Goal: Task Accomplishment & Management: Complete application form

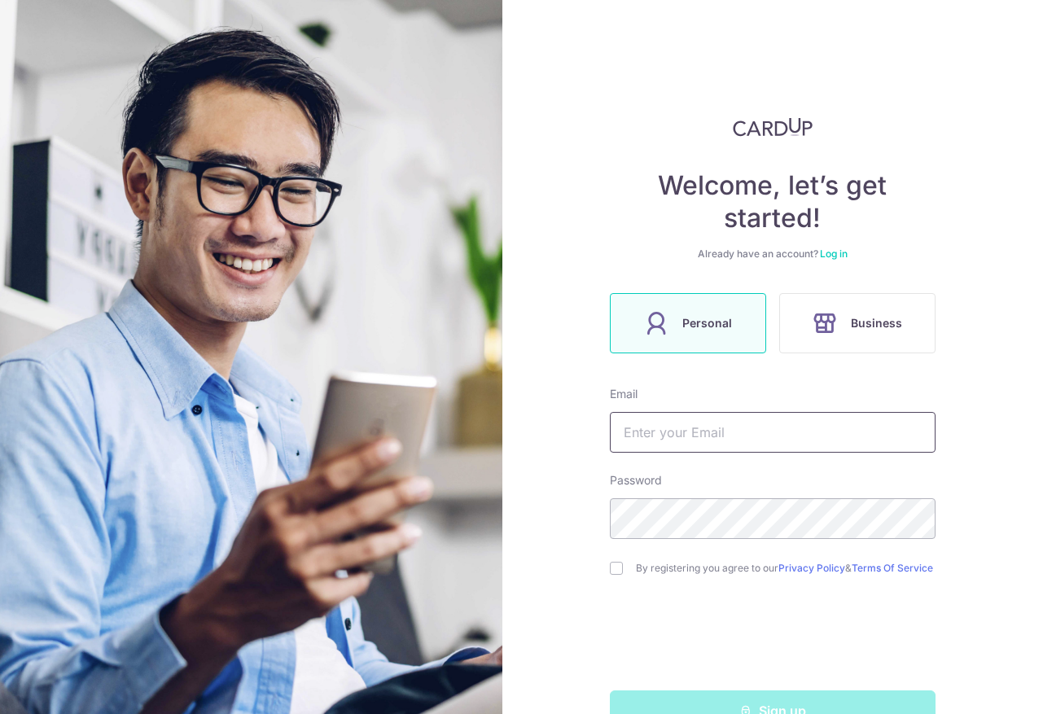
click at [689, 436] on input "text" at bounding box center [773, 432] width 326 height 41
type input "[PERSON_NAME][EMAIL_ADDRESS][DOMAIN_NAME]"
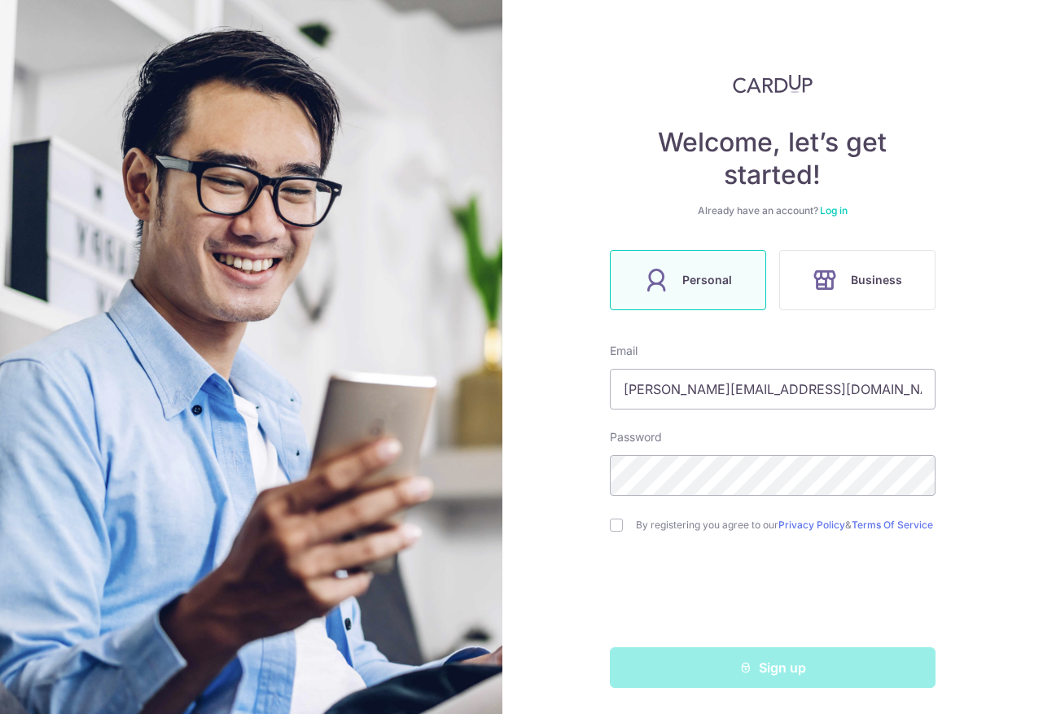
click at [618, 528] on div "By registering you agree to our Privacy Policy & Terms Of Service" at bounding box center [773, 525] width 326 height 20
click at [620, 519] on input "checkbox" at bounding box center [616, 525] width 13 height 13
checkbox input "true"
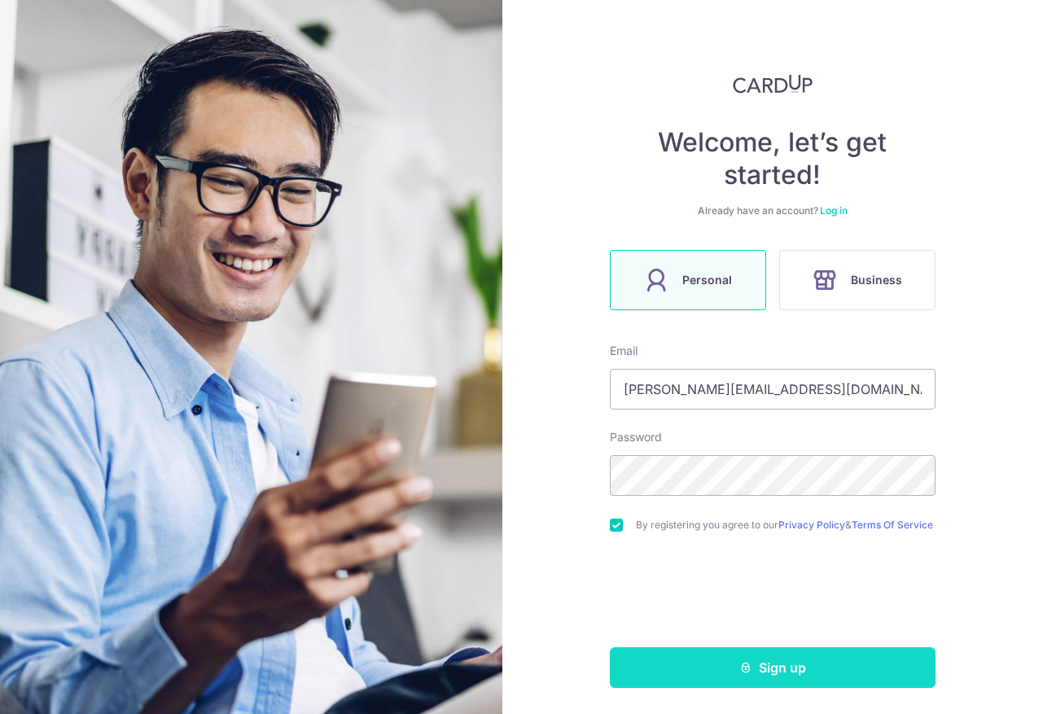
click at [753, 668] on button "Sign up" at bounding box center [773, 667] width 326 height 41
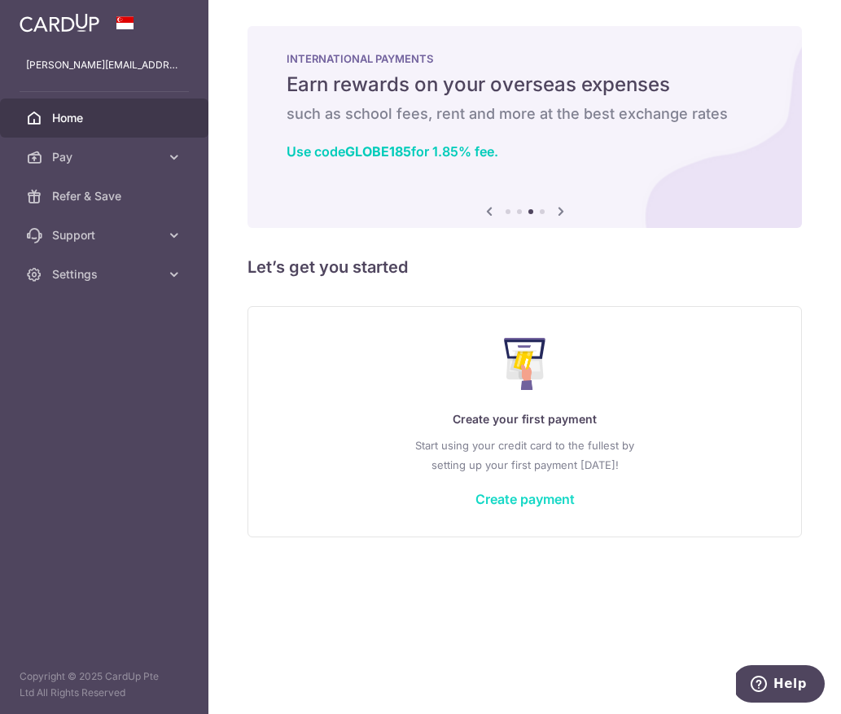
click at [498, 499] on link "Create payment" at bounding box center [525, 499] width 99 height 16
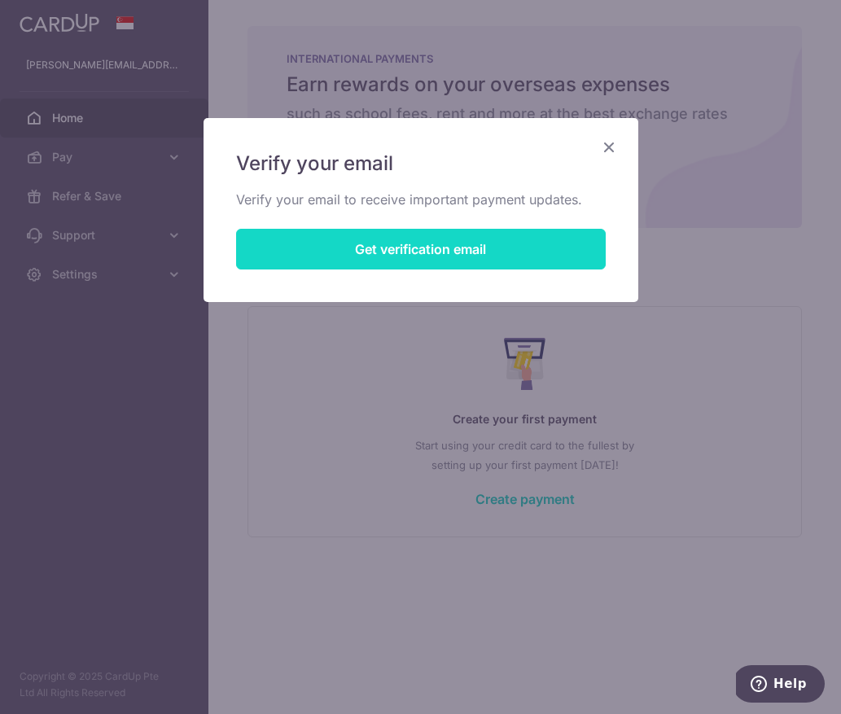
click at [427, 248] on button "Get verification email" at bounding box center [421, 249] width 370 height 41
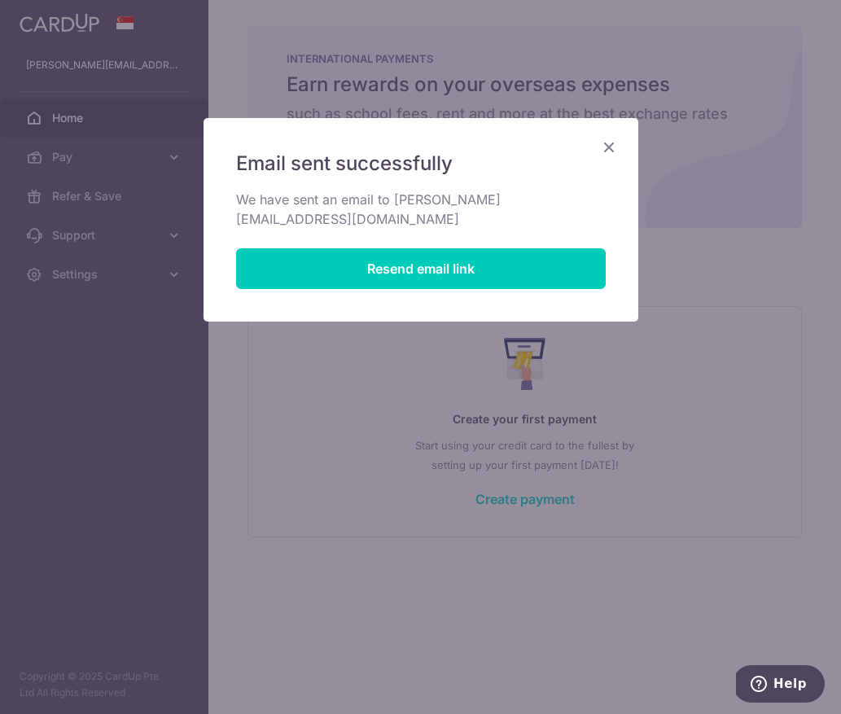
click at [592, 149] on div "Email sent successfully We have sent an email to christal.sih@gmail.com Resend …" at bounding box center [421, 220] width 435 height 204
click at [607, 151] on icon "Close" at bounding box center [609, 147] width 20 height 20
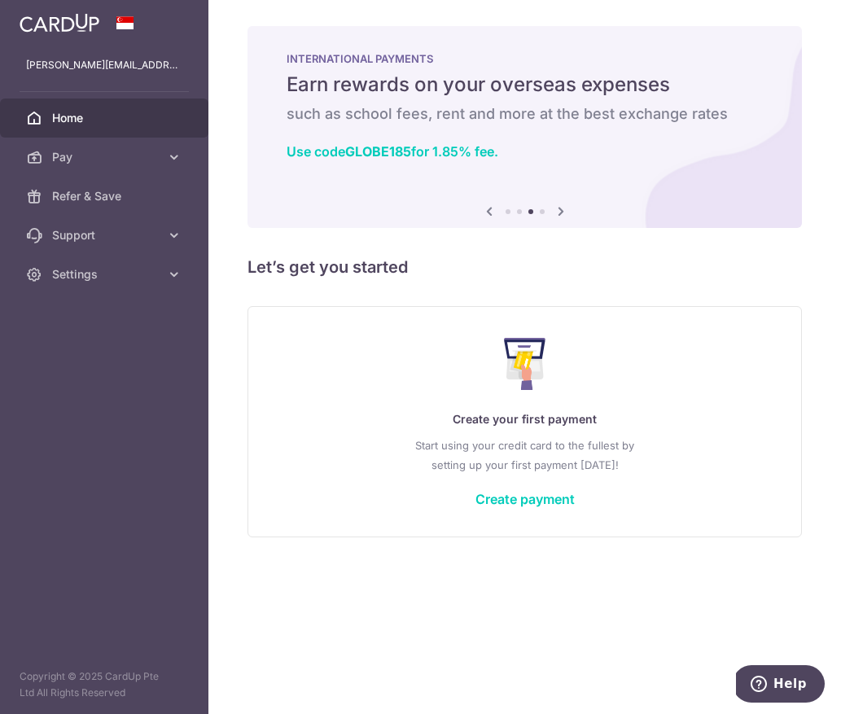
click at [560, 215] on icon at bounding box center [561, 211] width 20 height 20
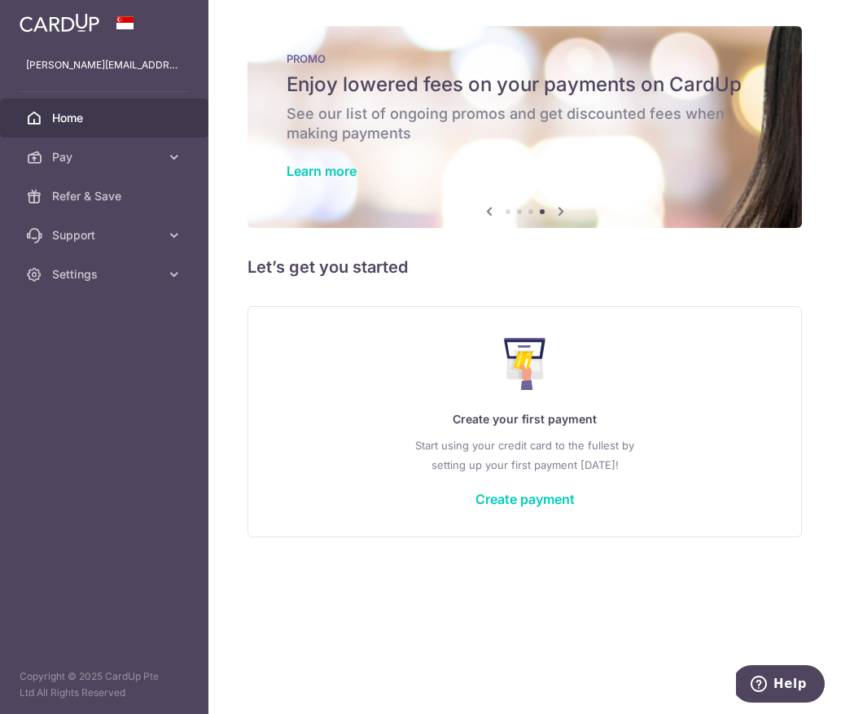
click at [560, 215] on icon at bounding box center [561, 211] width 20 height 20
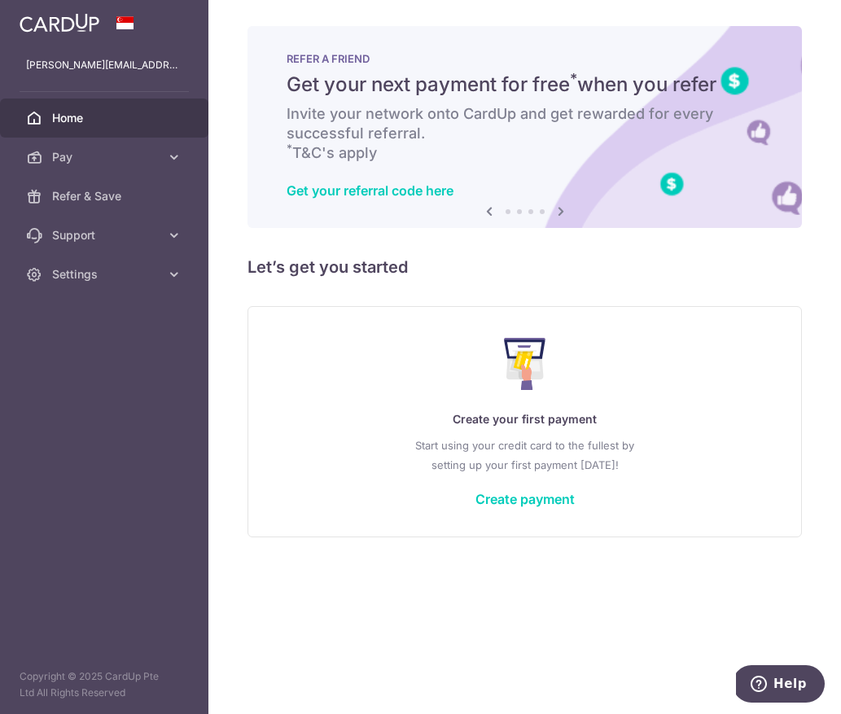
click at [556, 207] on icon at bounding box center [561, 211] width 20 height 20
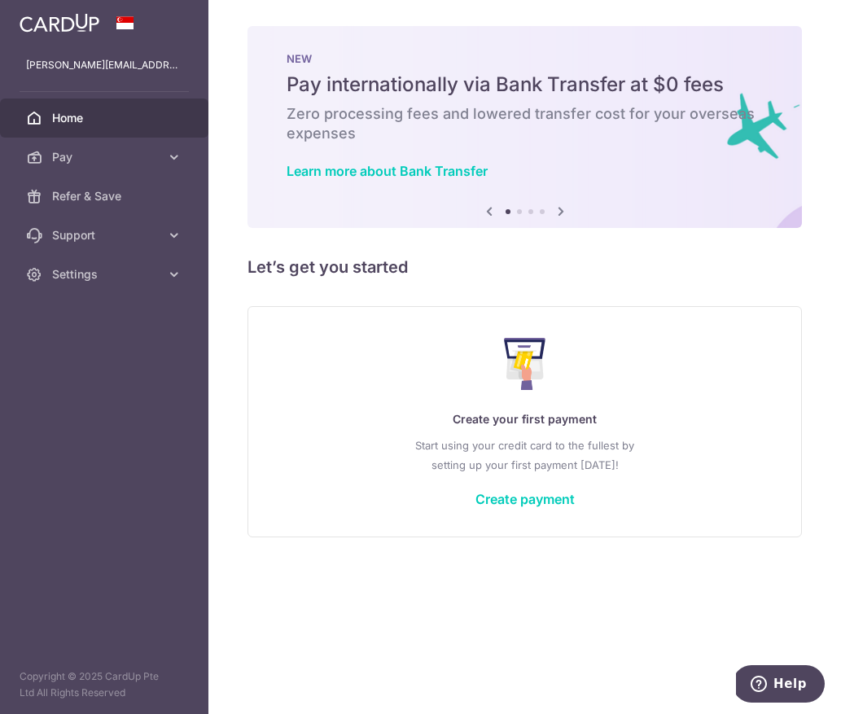
click at [556, 207] on icon at bounding box center [561, 211] width 20 height 20
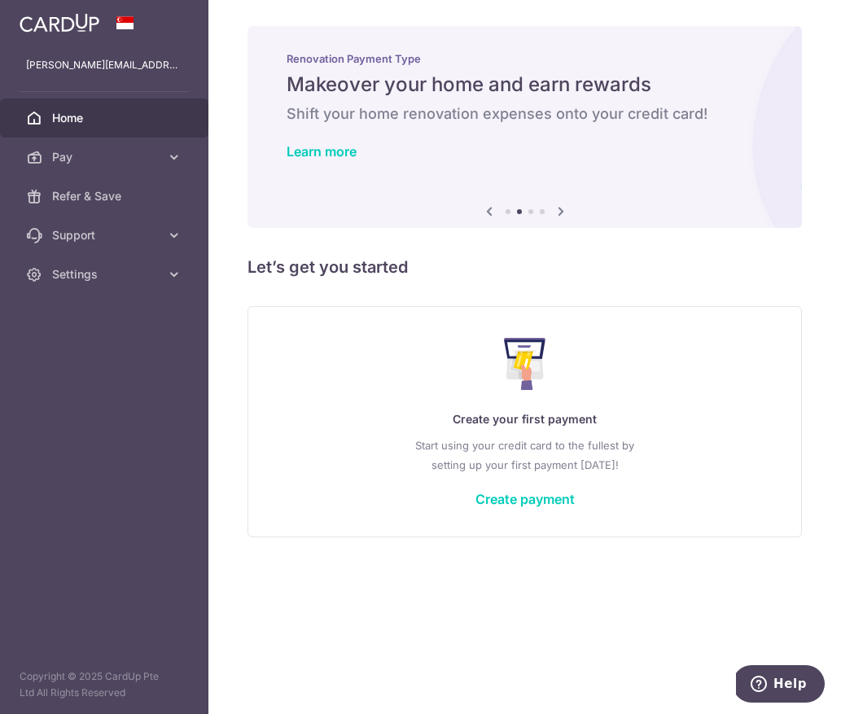
click at [556, 207] on icon at bounding box center [561, 211] width 20 height 20
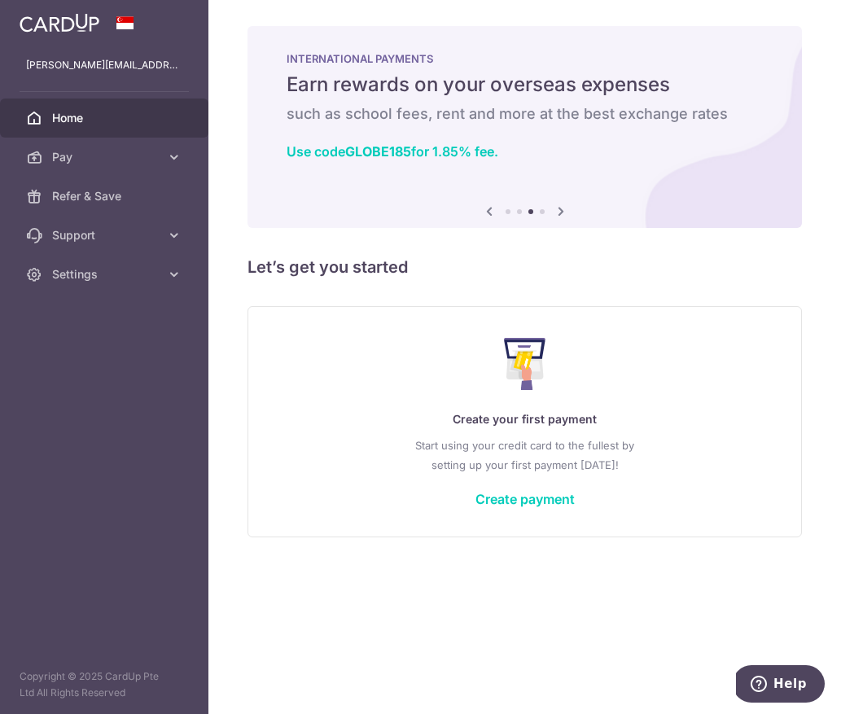
click at [556, 208] on icon at bounding box center [561, 211] width 20 height 20
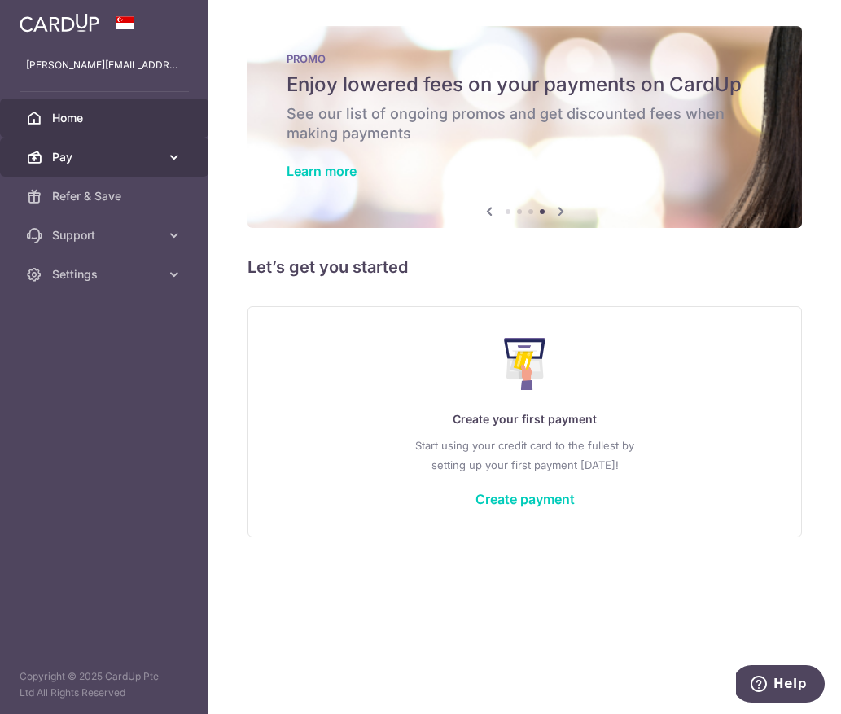
click at [152, 160] on span "Pay" at bounding box center [105, 157] width 107 height 16
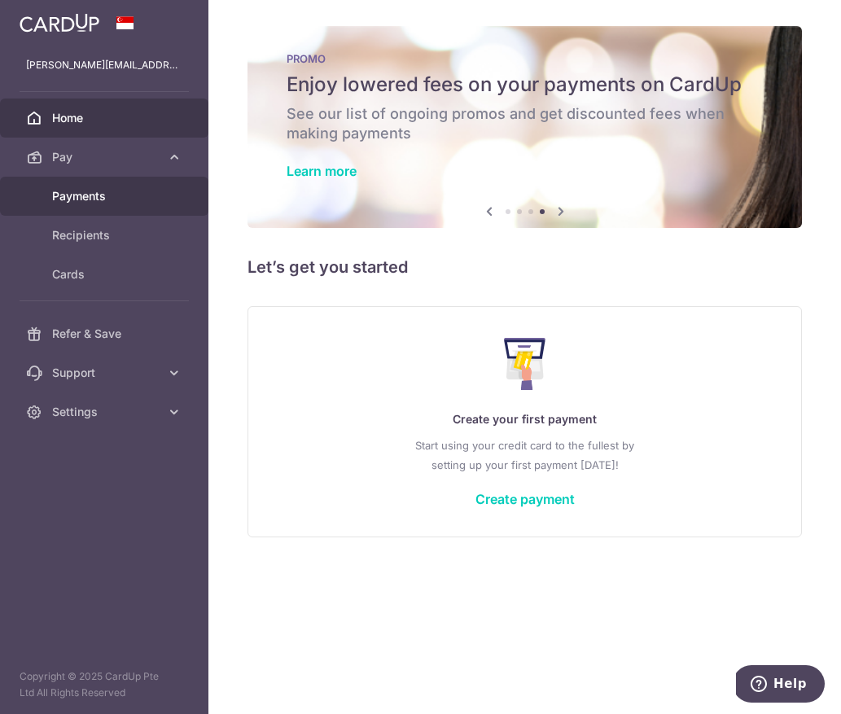
click at [96, 204] on link "Payments" at bounding box center [104, 196] width 208 height 39
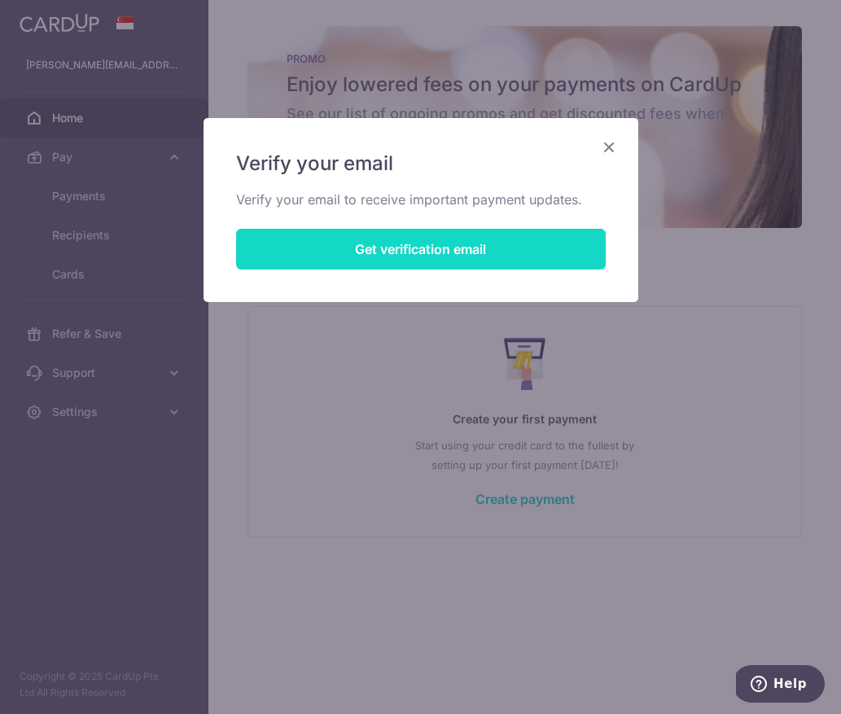
click at [295, 246] on button "Get verification email" at bounding box center [421, 249] width 370 height 41
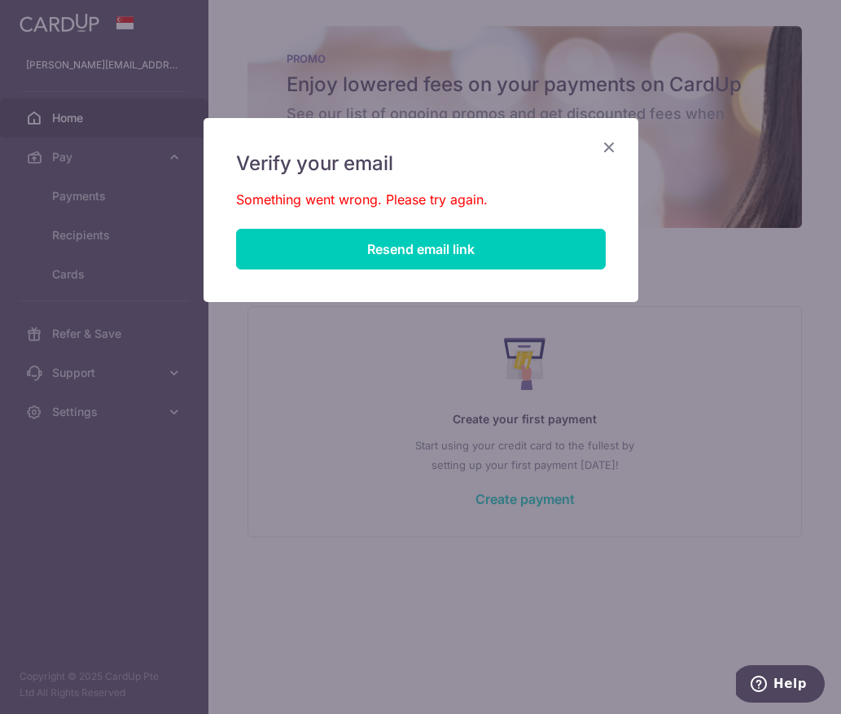
click at [619, 138] on div "Verify your email Something went wrong. Please try again. Resend email link" at bounding box center [421, 210] width 435 height 184
click at [605, 147] on icon "Close" at bounding box center [609, 147] width 20 height 20
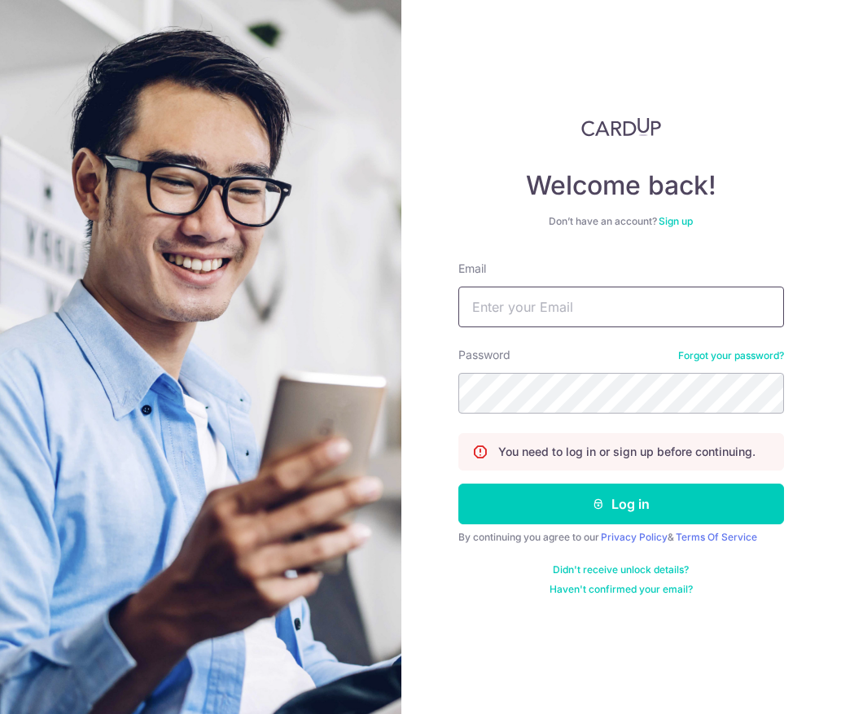
click at [524, 287] on input "Email" at bounding box center [621, 307] width 326 height 41
type input "[PERSON_NAME][EMAIL_ADDRESS][DOMAIN_NAME]"
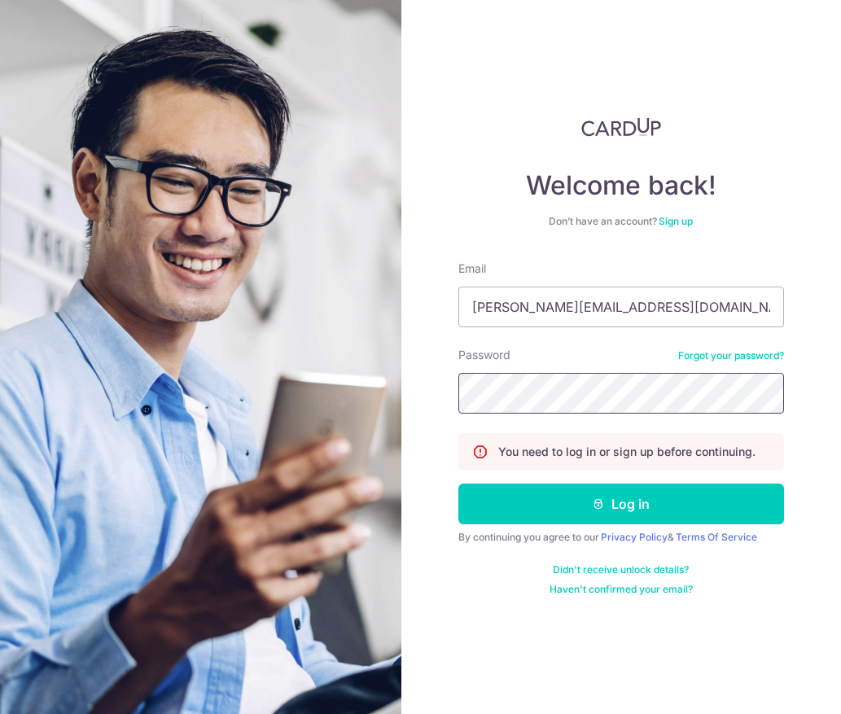
click at [458, 484] on button "Log in" at bounding box center [621, 504] width 326 height 41
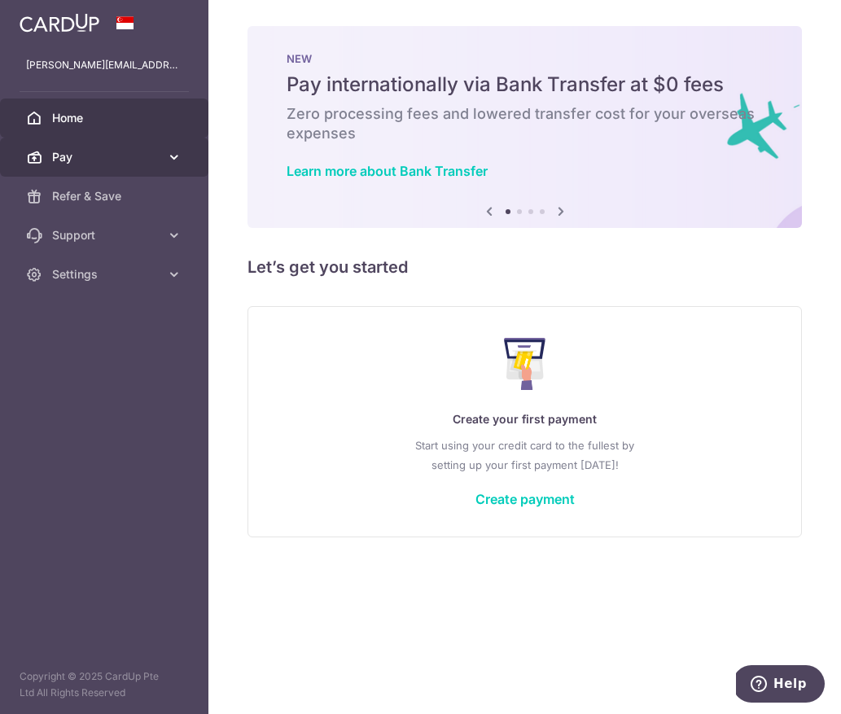
click at [87, 156] on span "Pay" at bounding box center [105, 157] width 107 height 16
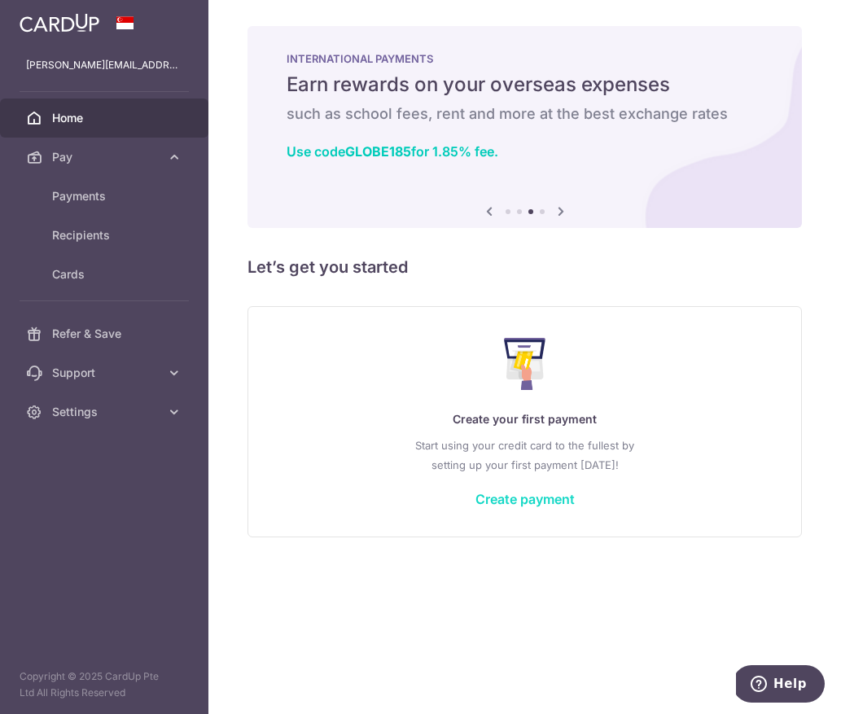
click at [519, 497] on link "Create payment" at bounding box center [525, 499] width 99 height 16
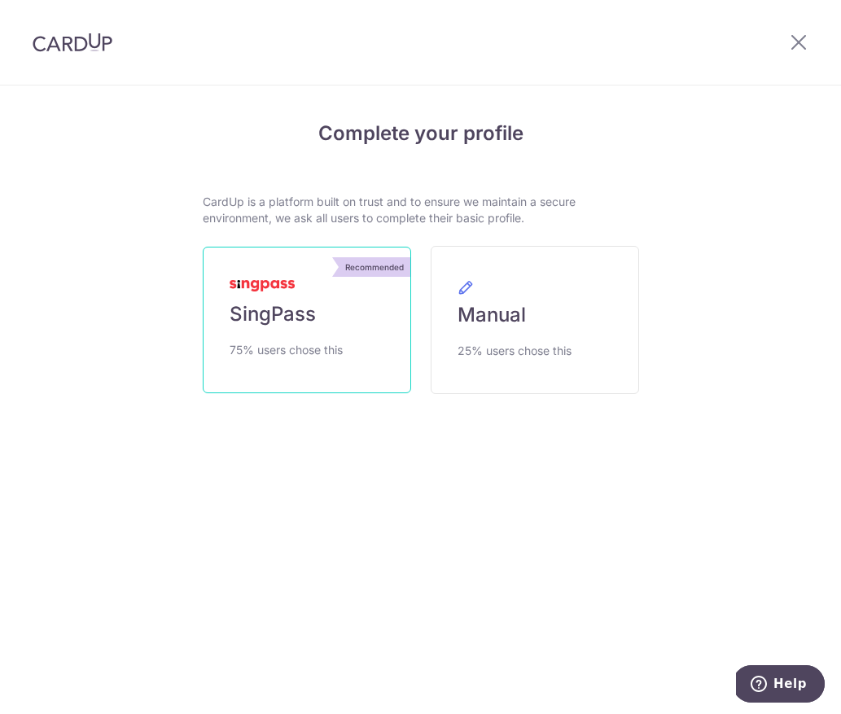
click at [290, 361] on link "Recommended SingPass 75% users chose this" at bounding box center [307, 320] width 208 height 147
